Goal: Task Accomplishment & Management: Manage account settings

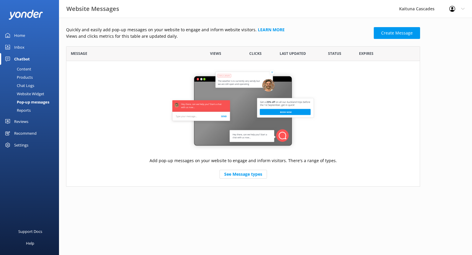
scroll to position [136, 349]
click at [381, 37] on link "Create Message" at bounding box center [397, 33] width 46 height 12
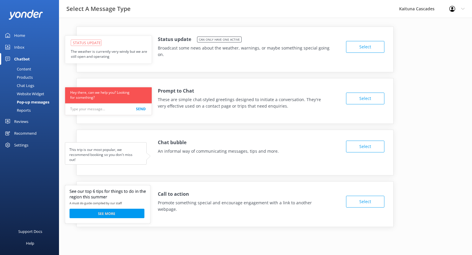
click at [369, 48] on button "Select" at bounding box center [365, 47] width 38 height 12
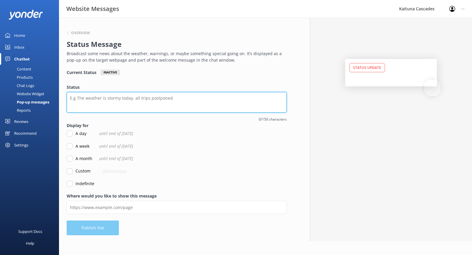
click at [118, 99] on textarea "Status" at bounding box center [177, 102] width 220 height 21
click at [110, 98] on textarea "Kaituna River Closed to [DATE]" at bounding box center [177, 102] width 220 height 21
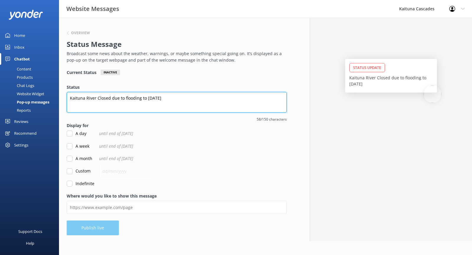
click at [193, 99] on textarea "Kaituna River Closed due to flooding to [DATE]" at bounding box center [177, 102] width 220 height 21
click at [129, 98] on textarea "Kaituna River Closed due to flooding to [DATE]" at bounding box center [177, 102] width 220 height 21
click at [189, 99] on textarea "Kaituna River Closed due to flooding to [DATE]" at bounding box center [177, 102] width 220 height 21
click at [145, 99] on textarea "Kaituna River Closed due to flooding to [DATE] The Rangitak" at bounding box center [177, 102] width 220 height 21
click at [106, 103] on textarea "Kaituna River Closed due to flooding till [DATE] The Rangitak" at bounding box center [177, 102] width 220 height 21
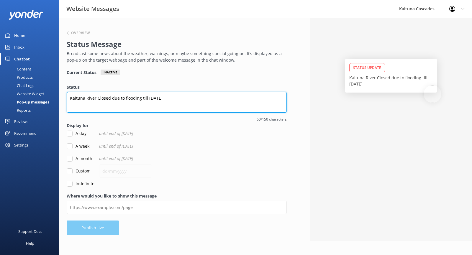
click at [146, 98] on textarea "Kaituna River Closed due to flooding till [DATE]" at bounding box center [177, 102] width 220 height 21
click at [199, 101] on textarea "Kaituna River Closed due to flooding until [DATE]" at bounding box center [177, 102] width 220 height 21
type textarea "Kaituna River Closed due to flooding until [DATE]"
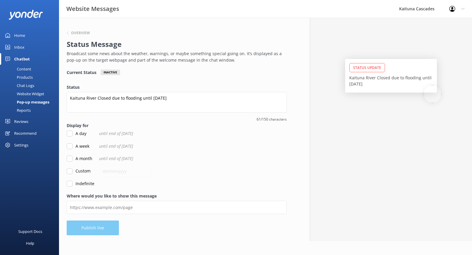
click at [70, 170] on input "Custom" at bounding box center [70, 171] width 6 height 6
checkbox input "true"
click at [110, 171] on input "text" at bounding box center [125, 171] width 53 height 13
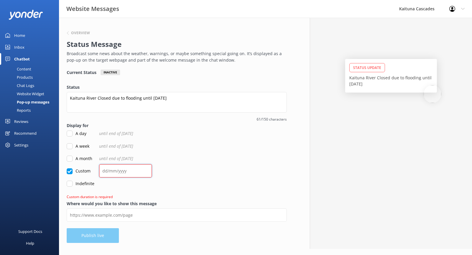
click at [105, 172] on input "text" at bounding box center [125, 170] width 53 height 13
type input "[DATE]"
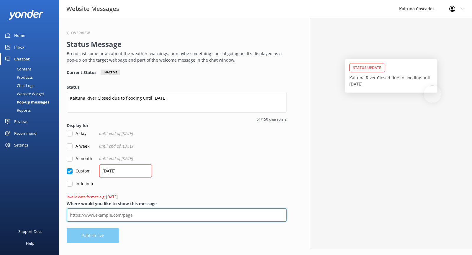
click at [155, 214] on input "Where would you like to show this message" at bounding box center [177, 214] width 220 height 13
type input "[URL][DOMAIN_NAME]"
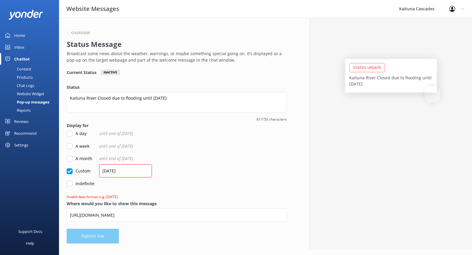
click at [160, 187] on form "Status Kaituna River Closed due to flooding until [DATE] 61/150 characters Disp…" at bounding box center [177, 142] width 220 height 116
click at [129, 172] on input "[DATE]" at bounding box center [125, 170] width 53 height 13
type input "2"
click at [188, 176] on form "Status Kaituna River Closed due to flooding until [DATE] 61/150 characters Disp…" at bounding box center [177, 142] width 220 height 116
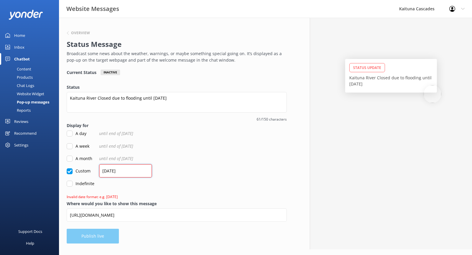
click at [132, 172] on input "[DATE]" at bounding box center [125, 170] width 53 height 13
type input "0"
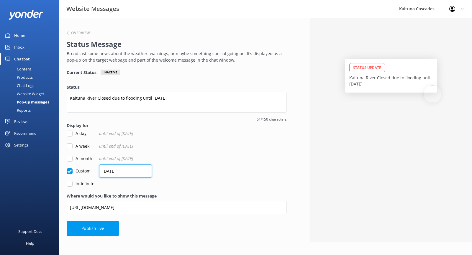
type input "[DATE]"
click at [200, 169] on div "Custom [DATE]" at bounding box center [177, 171] width 220 height 6
click at [103, 225] on button "Publish live" at bounding box center [93, 228] width 52 height 15
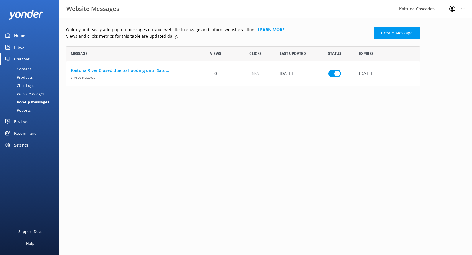
scroll to position [36, 349]
click at [283, 172] on html "Website Messages Kaituna Cascades Profile Settings Logout Home Inbox Chatbot Co…" at bounding box center [236, 127] width 472 height 255
click at [31, 96] on div "Website Widget" at bounding box center [24, 94] width 41 height 8
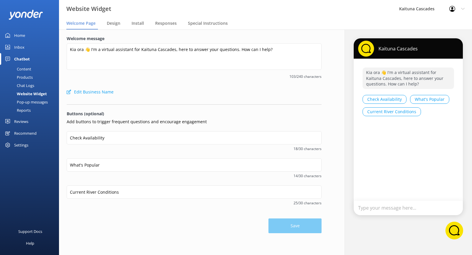
click at [35, 103] on div "Pop-up messages" at bounding box center [26, 102] width 44 height 8
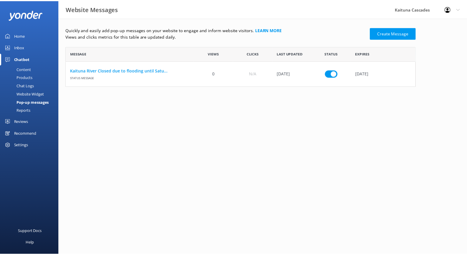
scroll to position [36, 349]
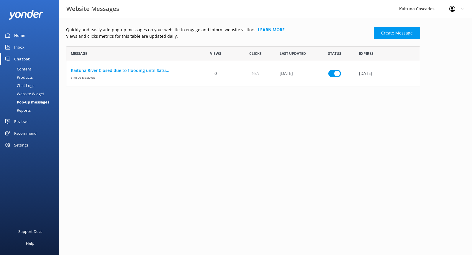
click at [139, 134] on html "Website Messages Kaituna Cascades Profile Settings Logout Home Inbox Chatbot Co…" at bounding box center [236, 127] width 472 height 255
click at [308, 112] on html "Website Messages Kaituna Cascades Profile Settings Logout Home Inbox Chatbot Co…" at bounding box center [236, 127] width 472 height 255
click at [143, 71] on link "Kaituna River Closed due to flooding until Satu..." at bounding box center [131, 70] width 121 height 6
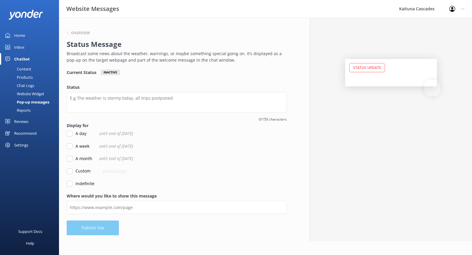
click at [19, 36] on div "Home" at bounding box center [19, 35] width 11 height 12
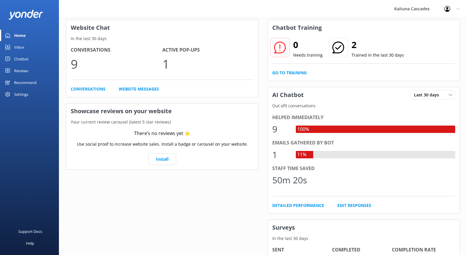
scroll to position [59, 0]
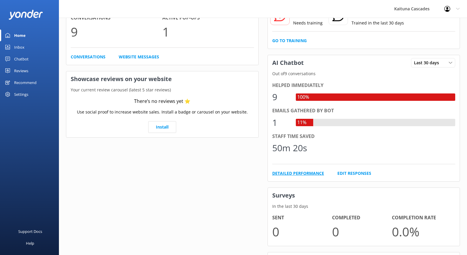
click at [311, 174] on link "Detailed Performance" at bounding box center [298, 173] width 52 height 6
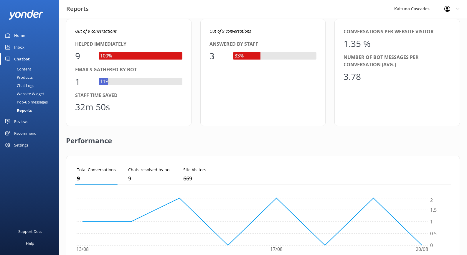
scroll to position [9, 0]
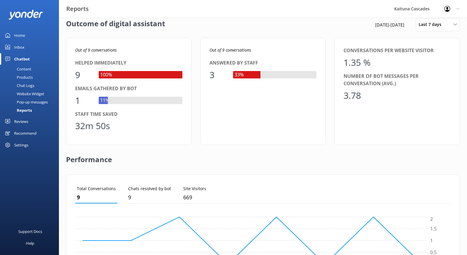
click at [35, 101] on div "Pop-up messages" at bounding box center [26, 102] width 44 height 8
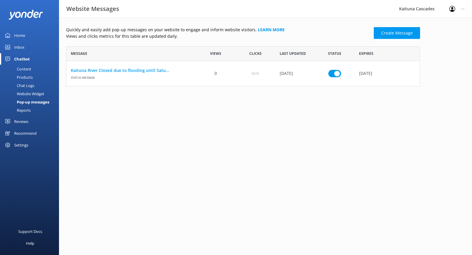
scroll to position [36, 349]
click at [34, 91] on div "Website Widget" at bounding box center [24, 94] width 41 height 8
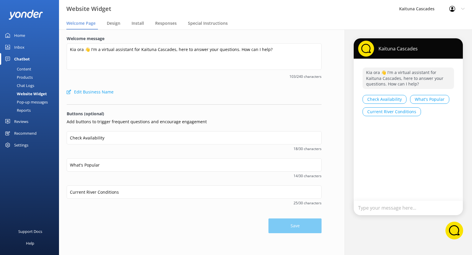
click at [31, 84] on div "Chat Logs" at bounding box center [19, 85] width 31 height 8
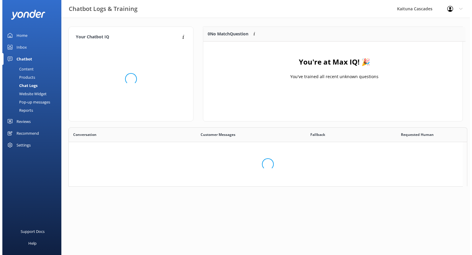
scroll to position [183, 390]
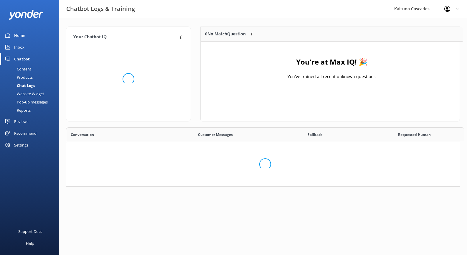
click at [20, 57] on div "Chatbot" at bounding box center [22, 59] width 16 height 12
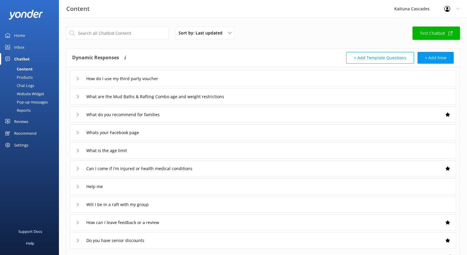
click at [35, 102] on div "Pop-up messages" at bounding box center [26, 102] width 44 height 8
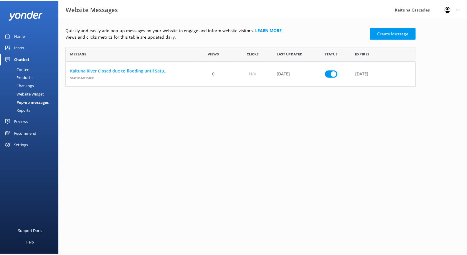
scroll to position [36, 349]
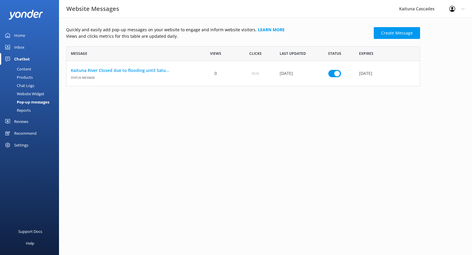
click at [22, 37] on div "Home" at bounding box center [19, 35] width 11 height 12
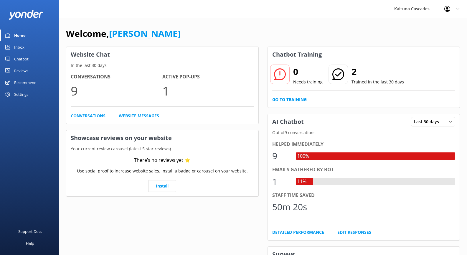
click at [24, 45] on div "Inbox" at bounding box center [19, 47] width 10 height 12
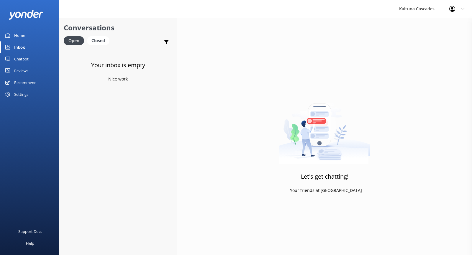
click at [26, 62] on div "Chatbot" at bounding box center [21, 59] width 14 height 12
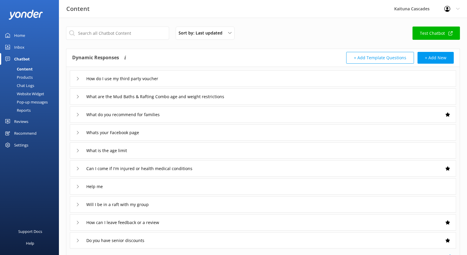
click at [17, 143] on div "Settings" at bounding box center [21, 145] width 14 height 12
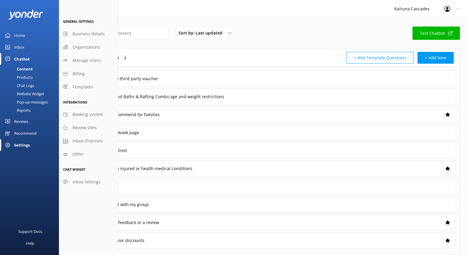
click at [19, 37] on div "Home" at bounding box center [19, 35] width 11 height 12
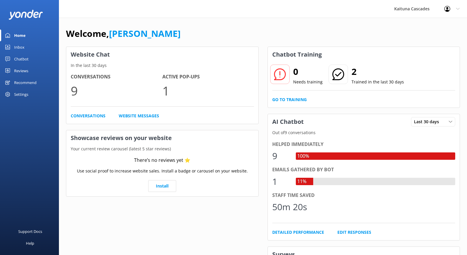
click at [23, 49] on div "Inbox" at bounding box center [19, 47] width 10 height 12
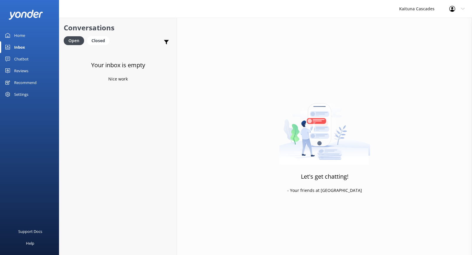
click at [23, 60] on div "Chatbot" at bounding box center [21, 59] width 14 height 12
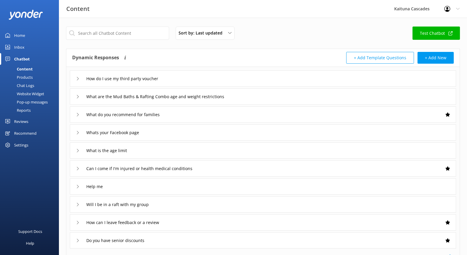
click at [21, 87] on div "Chat Logs" at bounding box center [19, 85] width 31 height 8
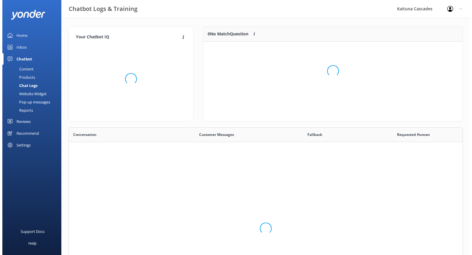
scroll to position [183, 390]
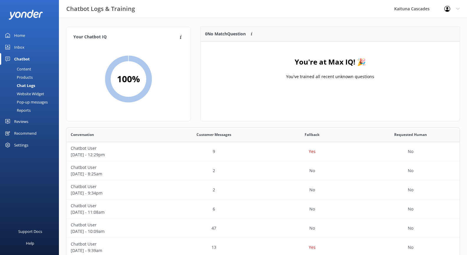
click at [442, 9] on div "Profile Settings Logout" at bounding box center [452, 9] width 30 height 18
click at [437, 24] on link "Profile Settings" at bounding box center [438, 25] width 59 height 15
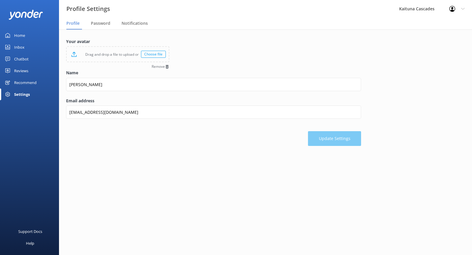
click at [155, 56] on div "Choose file" at bounding box center [153, 54] width 25 height 7
click at [148, 53] on div "Choose file" at bounding box center [153, 54] width 25 height 7
drag, startPoint x: 103, startPoint y: 51, endPoint x: 103, endPoint y: 47, distance: 4.1
click at [103, 47] on div "Replace file" at bounding box center [118, 54] width 102 height 15
click at [196, 145] on div "Update Settings" at bounding box center [213, 135] width 295 height 21
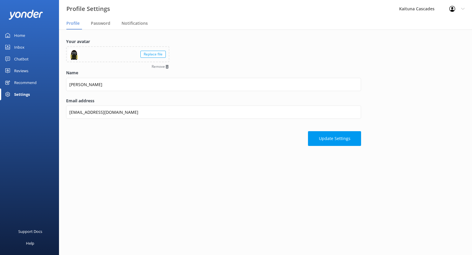
click at [74, 54] on div at bounding box center [73, 54] width 11 height 11
drag, startPoint x: 233, startPoint y: 155, endPoint x: 196, endPoint y: 116, distance: 53.6
click at [233, 155] on div "Your avatar Replace file Remove Name [PERSON_NAME] Email address [EMAIL_ADDRESS…" at bounding box center [265, 93] width 413 height 128
click at [332, 141] on button "Update Settings" at bounding box center [334, 138] width 53 height 15
click at [451, 6] on img at bounding box center [450, 8] width 9 height 9
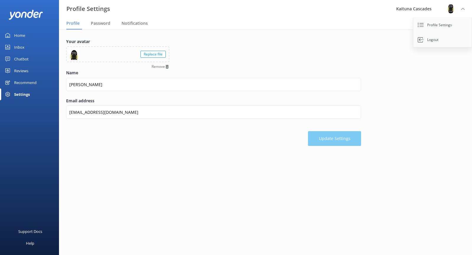
click at [471, 121] on div "Your avatar Replace file Remove Name [PERSON_NAME] Email address [EMAIL_ADDRESS…" at bounding box center [265, 93] width 413 height 128
click at [445, 29] on link "Profile Settings" at bounding box center [442, 25] width 59 height 15
click at [435, 100] on div "Your avatar Replace file Remove Name [PERSON_NAME] Email address [EMAIL_ADDRESS…" at bounding box center [265, 93] width 413 height 128
